Goal: Find specific page/section: Find specific page/section

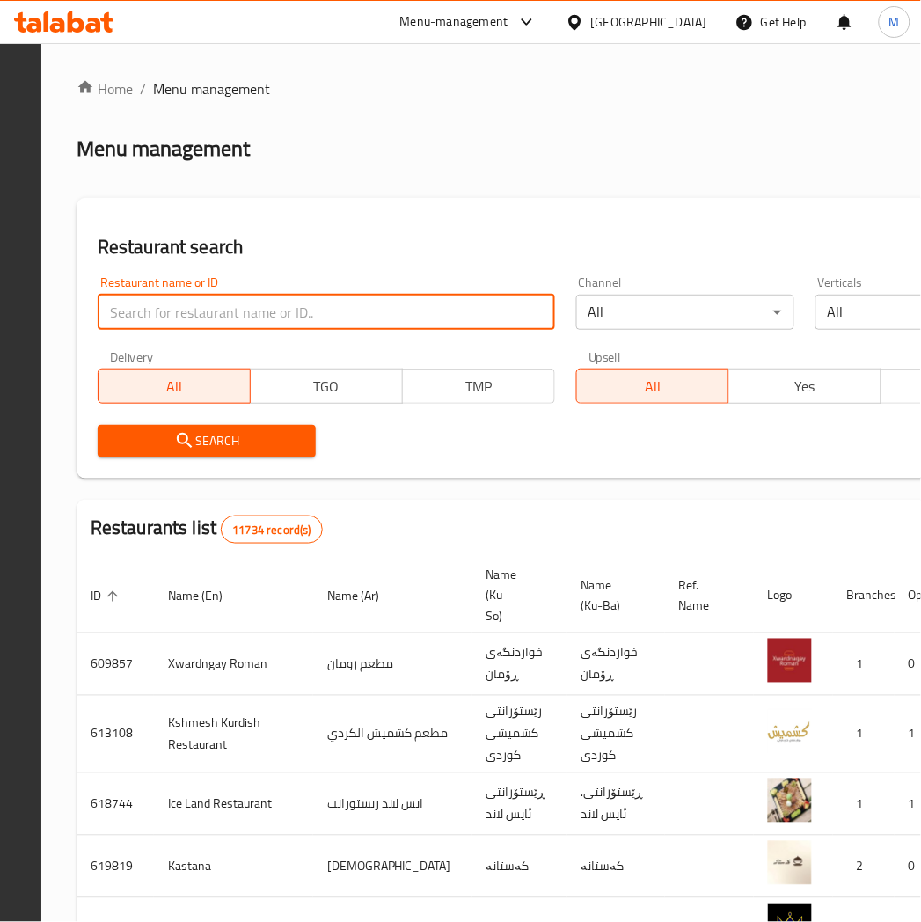
click at [314, 302] on input "search" at bounding box center [326, 312] width 457 height 35
type input "pizza box"
click button "Search" at bounding box center [207, 441] width 218 height 33
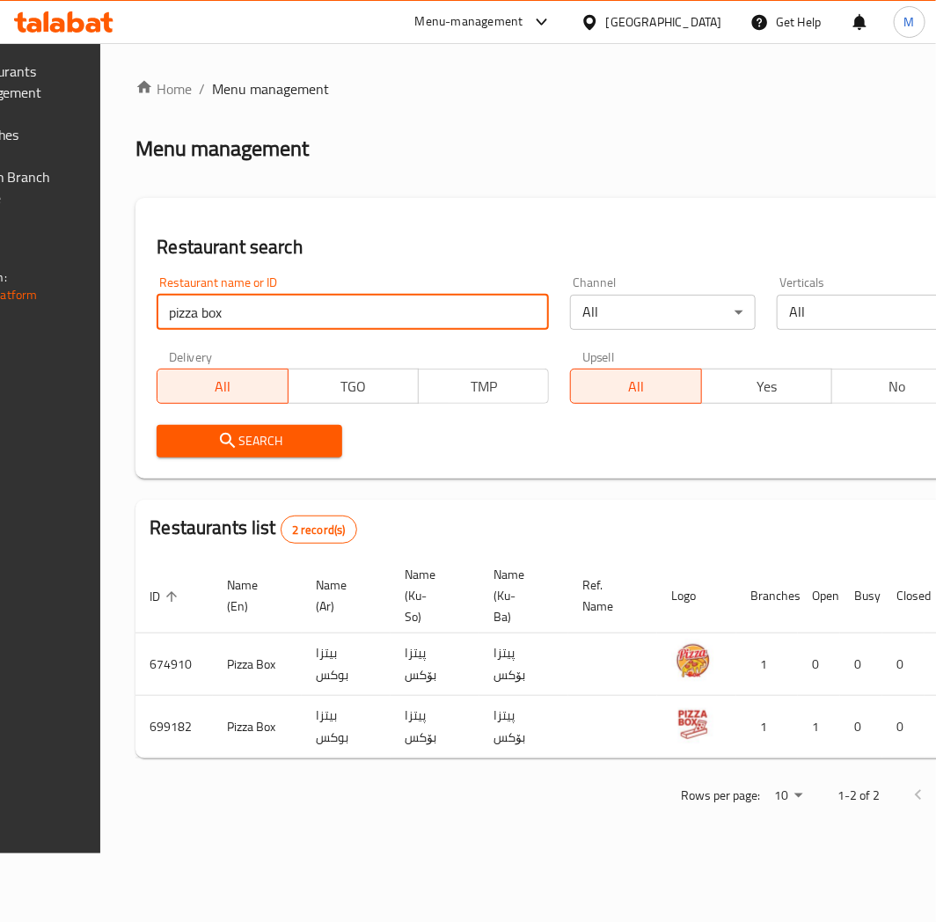
scroll to position [0, 322]
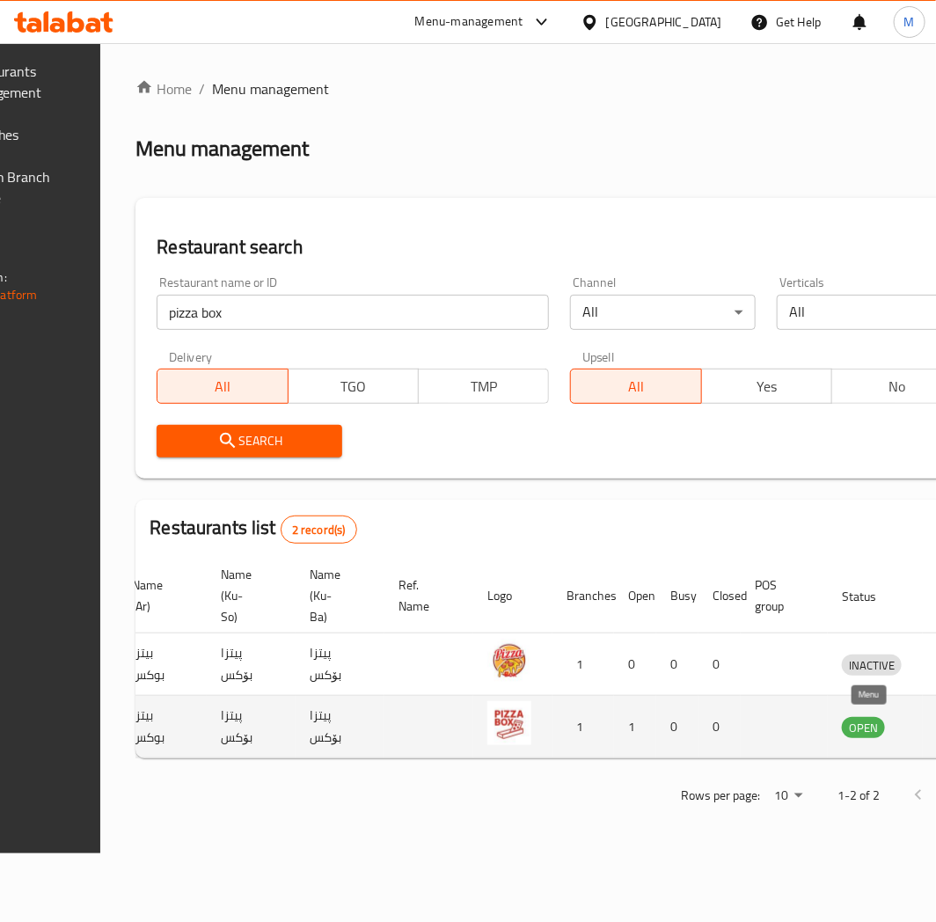
click at [935, 726] on icon "enhanced table" at bounding box center [947, 727] width 19 height 15
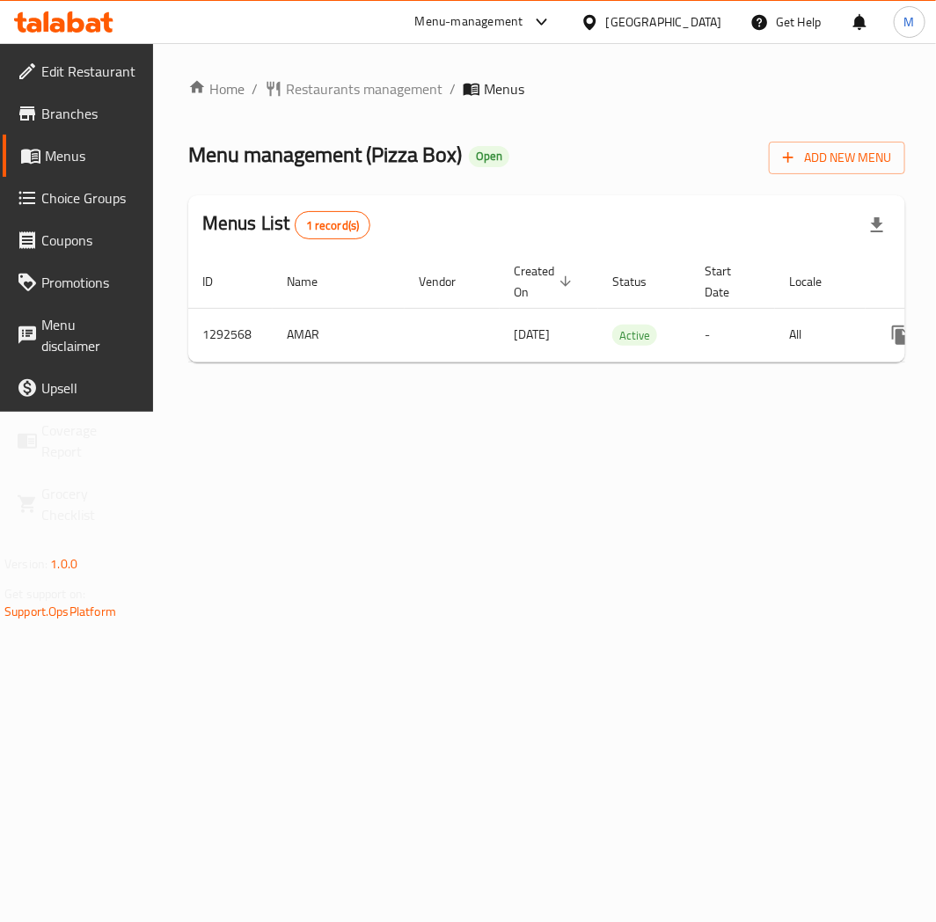
click at [320, 85] on span "Restaurants management" at bounding box center [364, 88] width 157 height 21
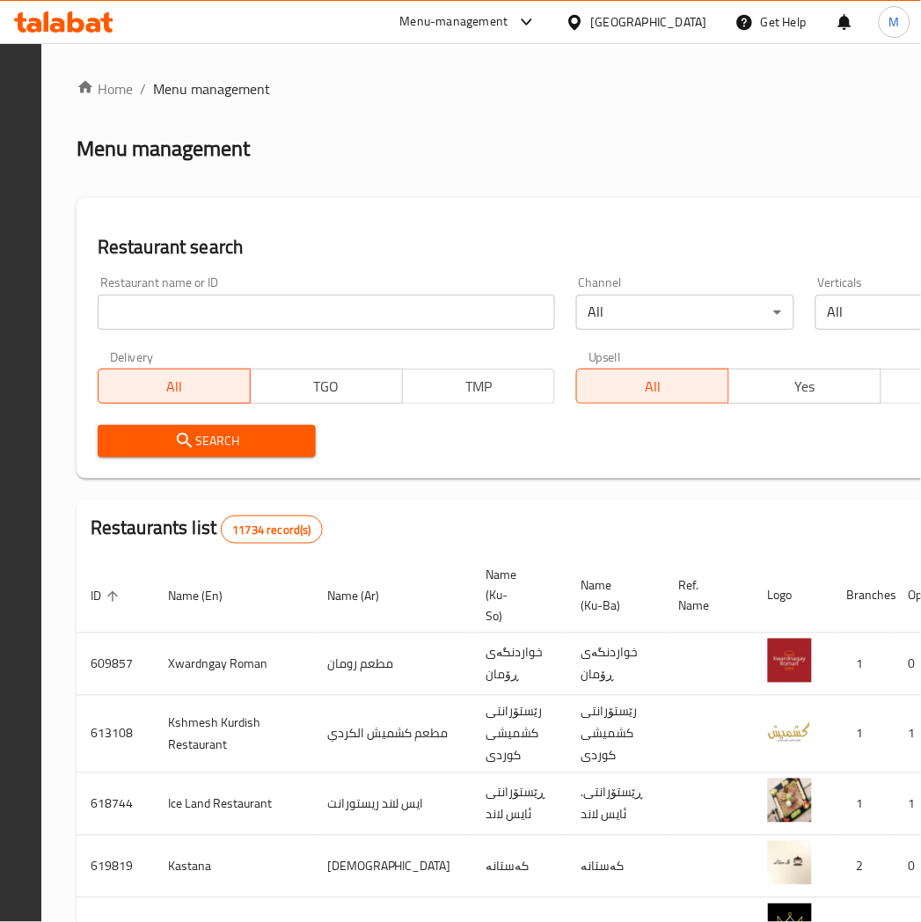
click at [303, 337] on div "Restaurant name or ID Restaurant name or ID" at bounding box center [326, 303] width 478 height 75
click at [306, 326] on input "search" at bounding box center [326, 312] width 457 height 35
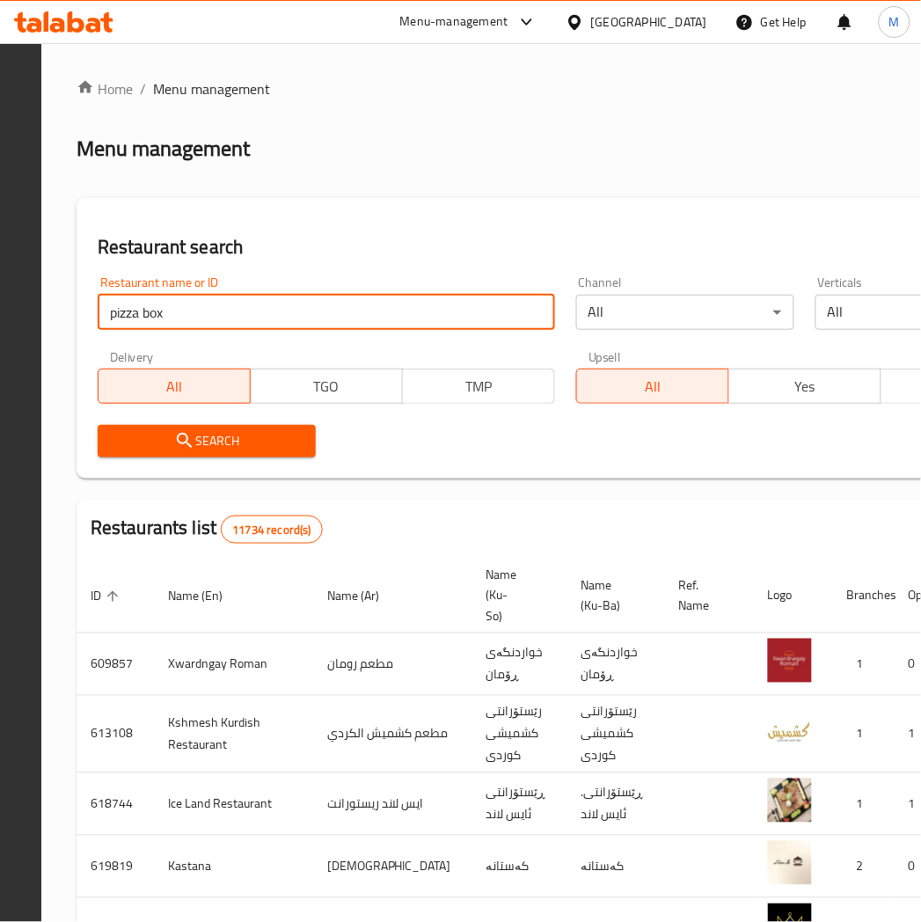
type input "pizza box"
click button "Search" at bounding box center [207, 441] width 218 height 33
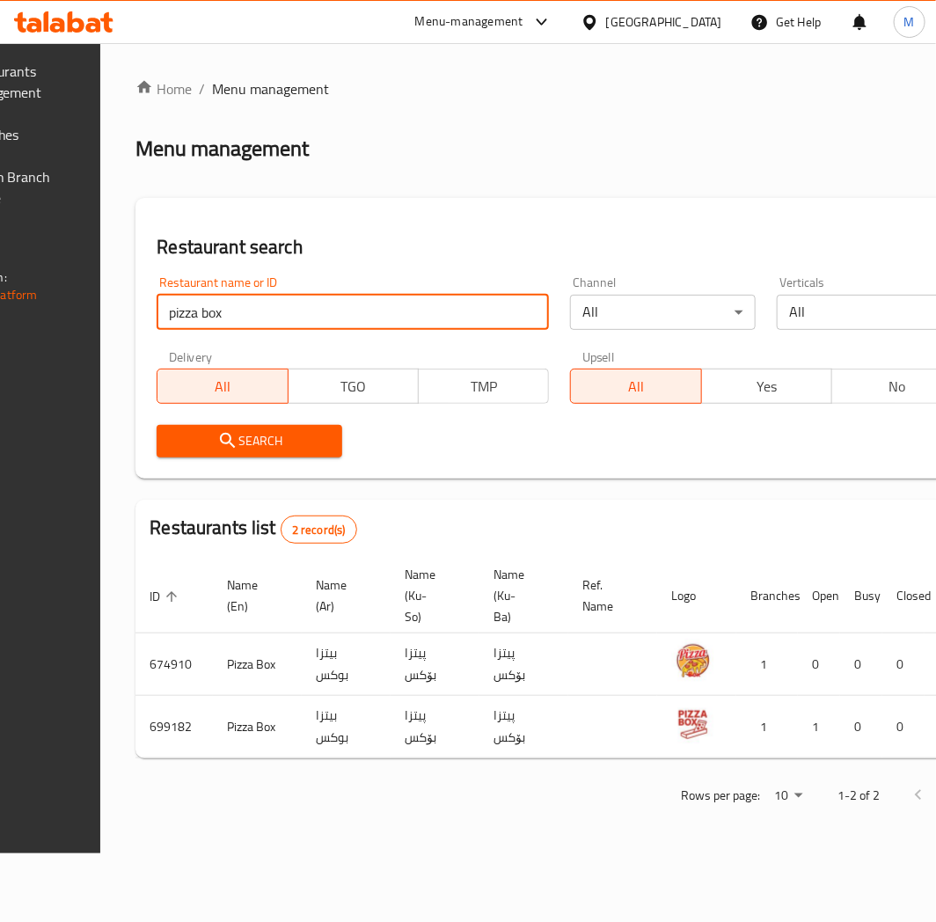
scroll to position [0, 322]
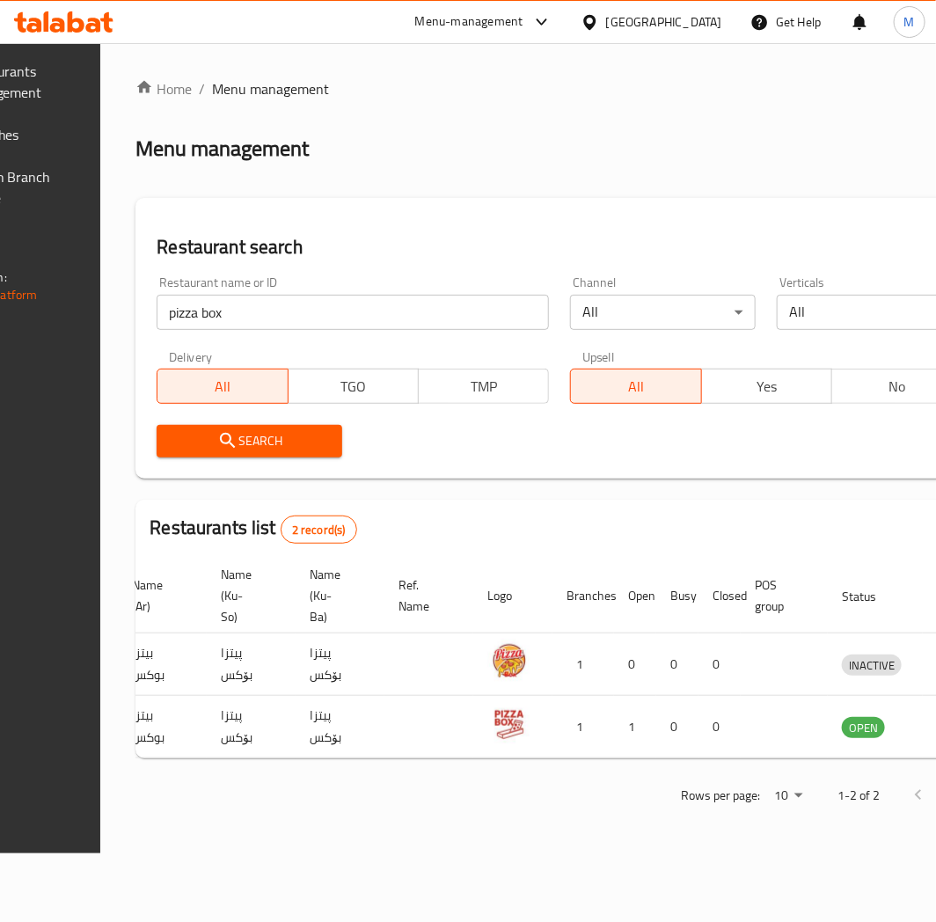
click at [230, 103] on div "Home / Menu management Menu management Restaurant search Restaurant name or ID …" at bounding box center [559, 448] width 848 height 740
click at [192, 91] on link "Home" at bounding box center [163, 88] width 56 height 21
